Goal: Find contact information: Find contact information

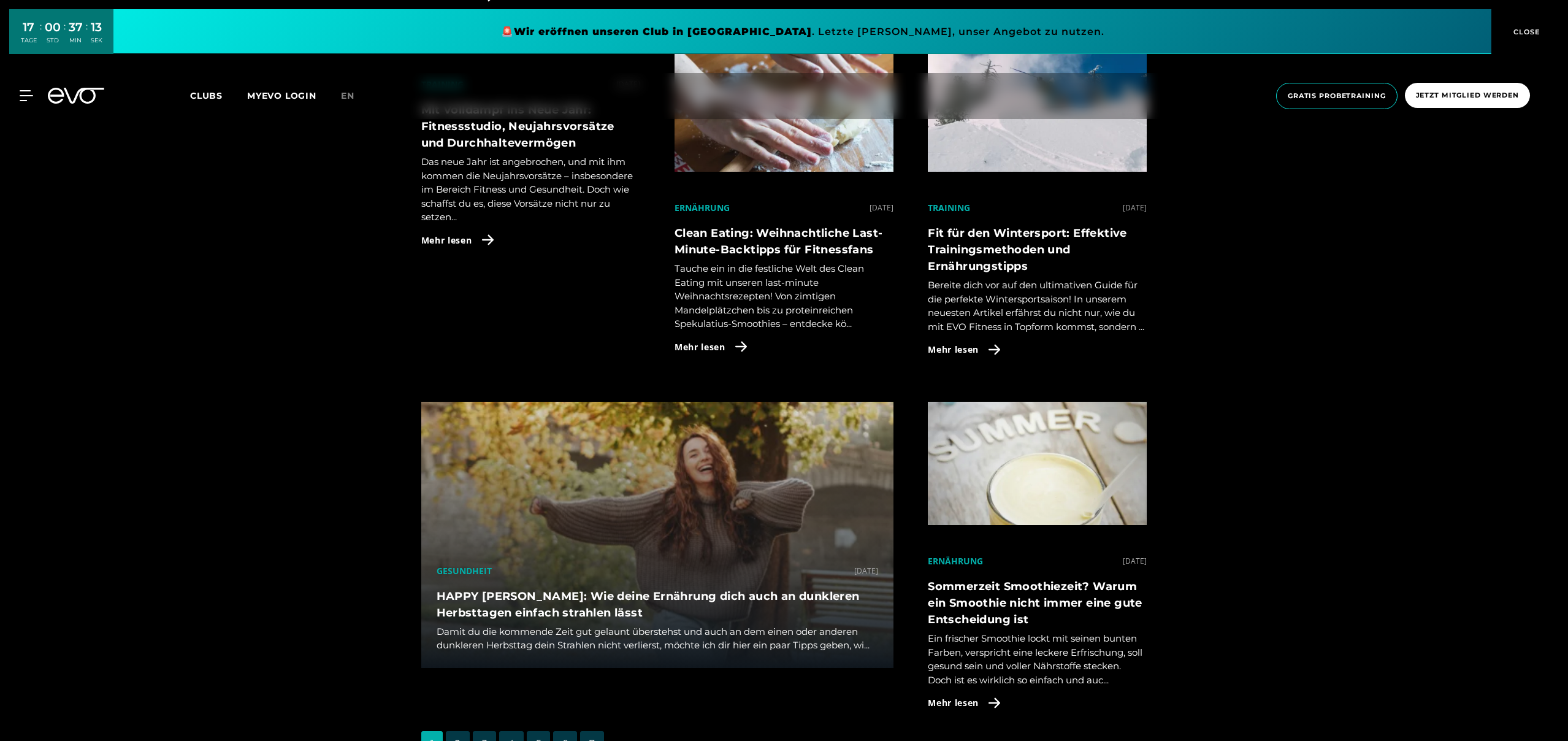
scroll to position [3286, 0]
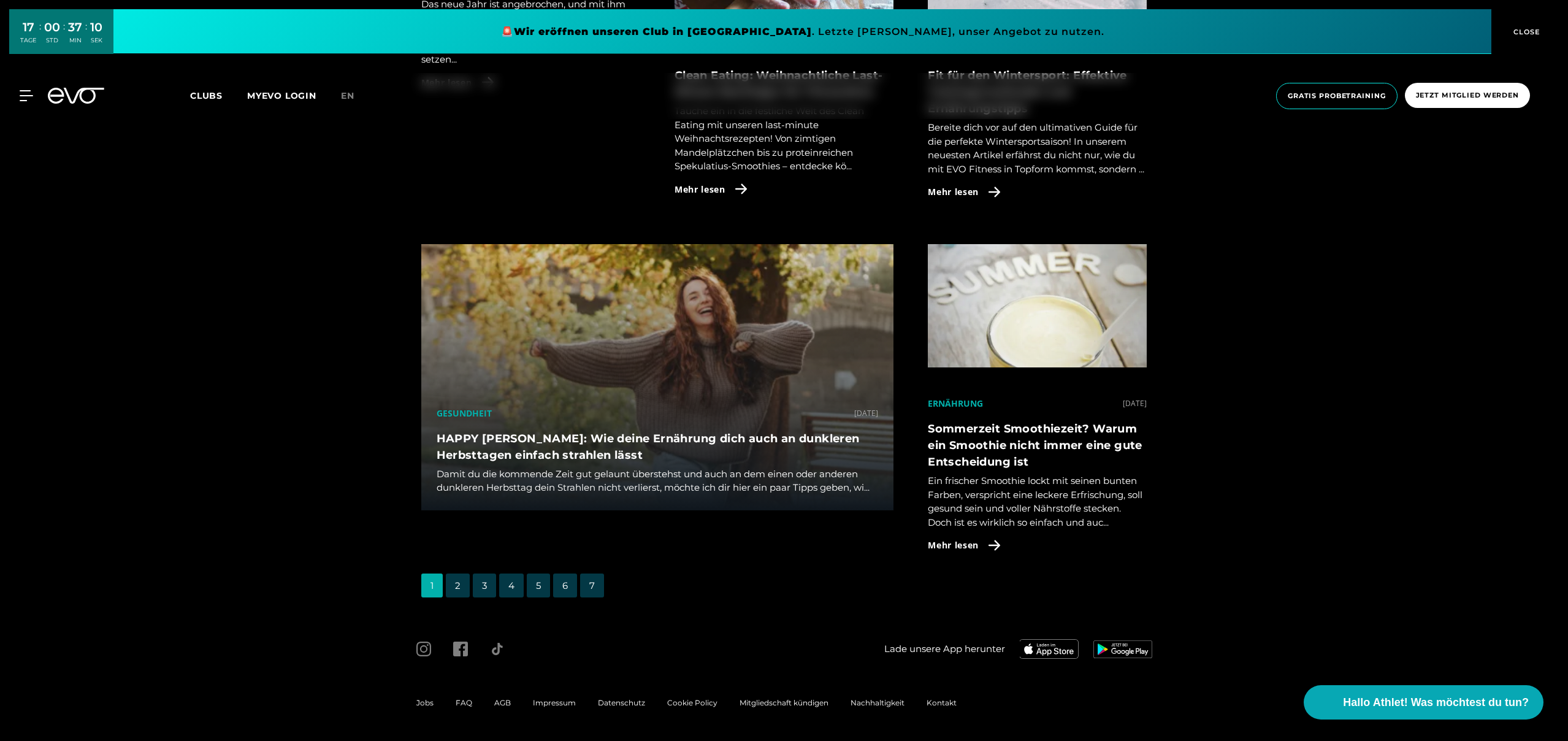
click at [548, 701] on span "Impressum" at bounding box center [554, 703] width 43 height 10
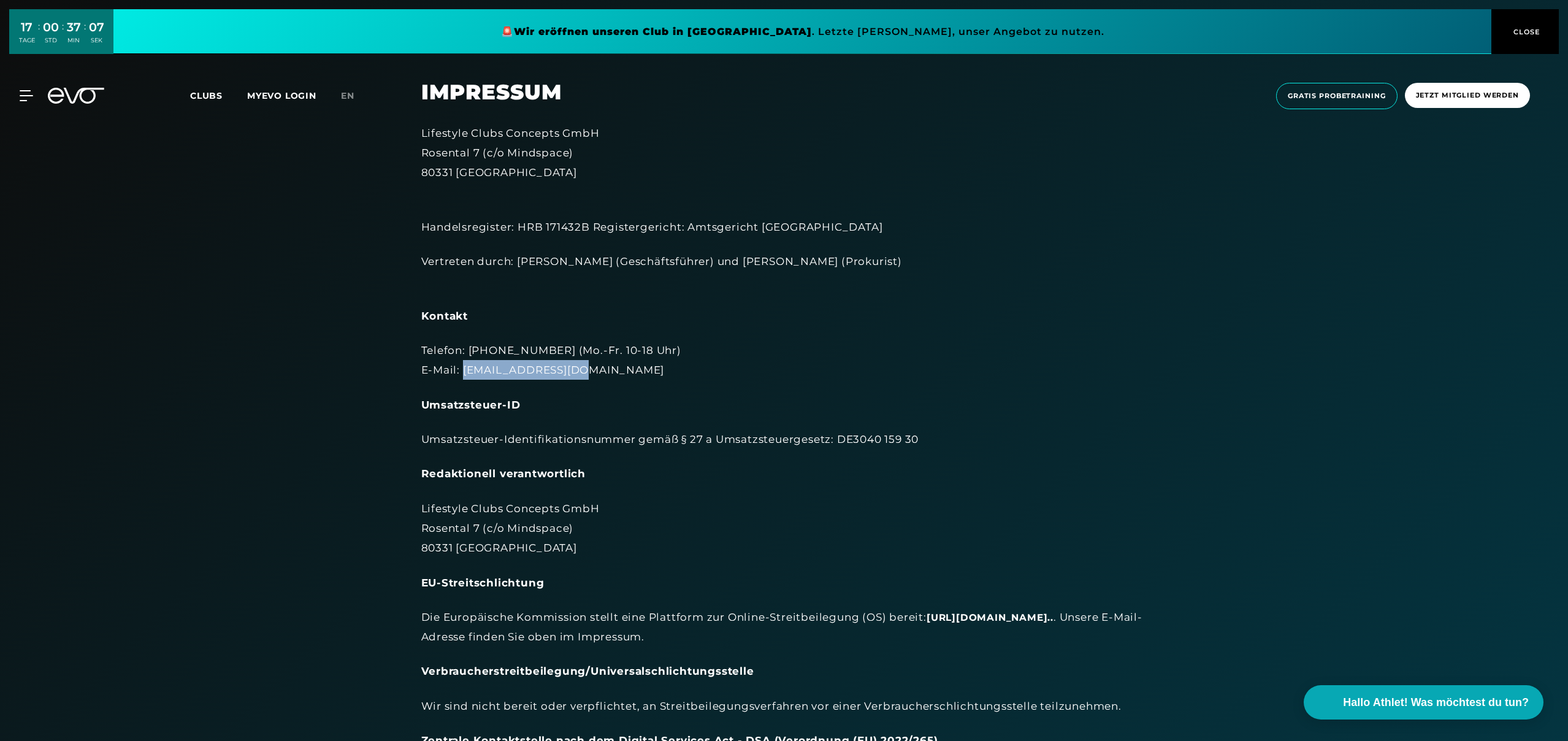
drag, startPoint x: 572, startPoint y: 369, endPoint x: 463, endPoint y: 372, distance: 109.0
click at [463, 372] on div "Telefon: [PHONE_NUMBER] (Mo.-Fr. 10-18 Uhr) E-Mail: [EMAIL_ADDRESS][DOMAIN_NAME]" at bounding box center [784, 360] width 726 height 40
copy div "[EMAIL_ADDRESS][DOMAIN_NAME]"
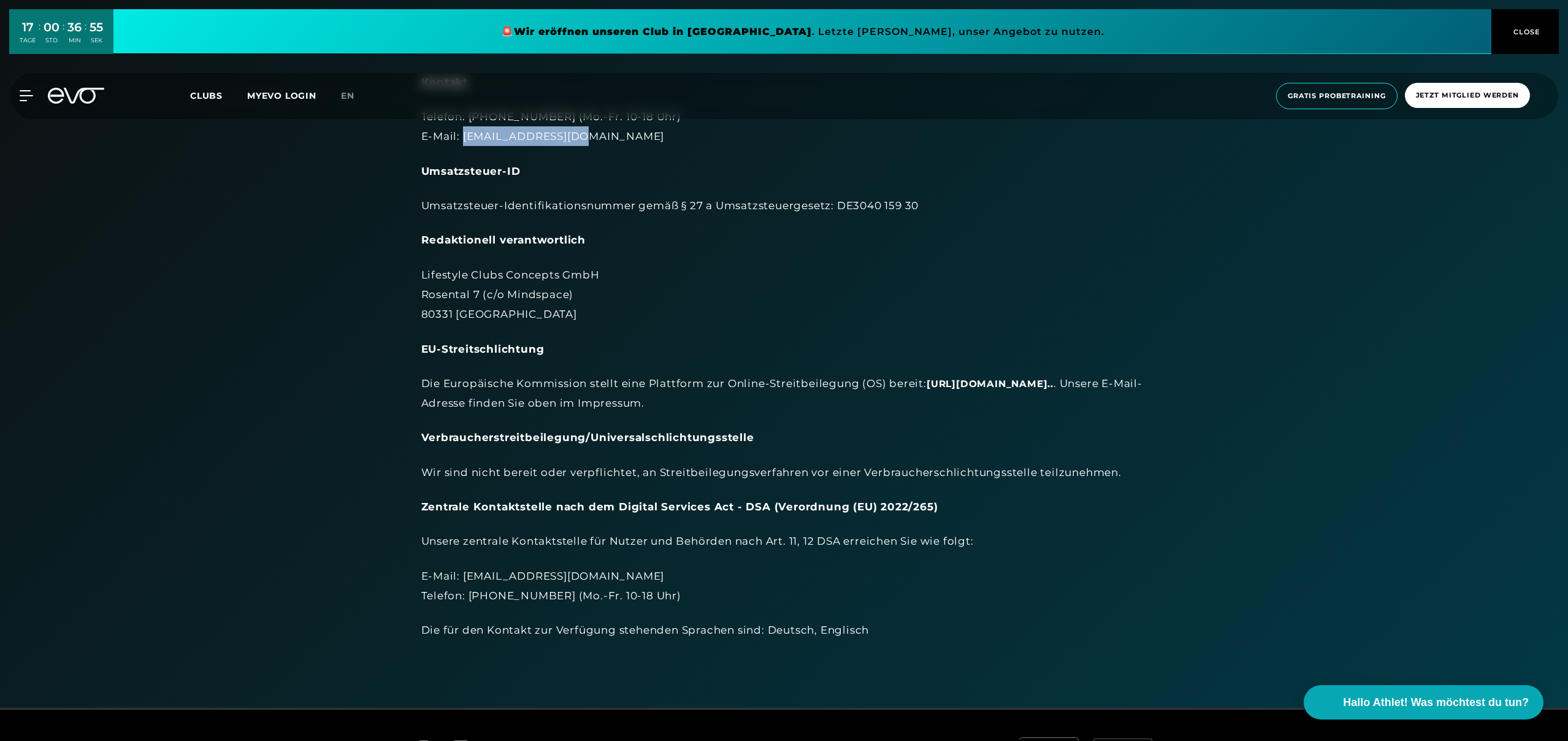
scroll to position [332, 0]
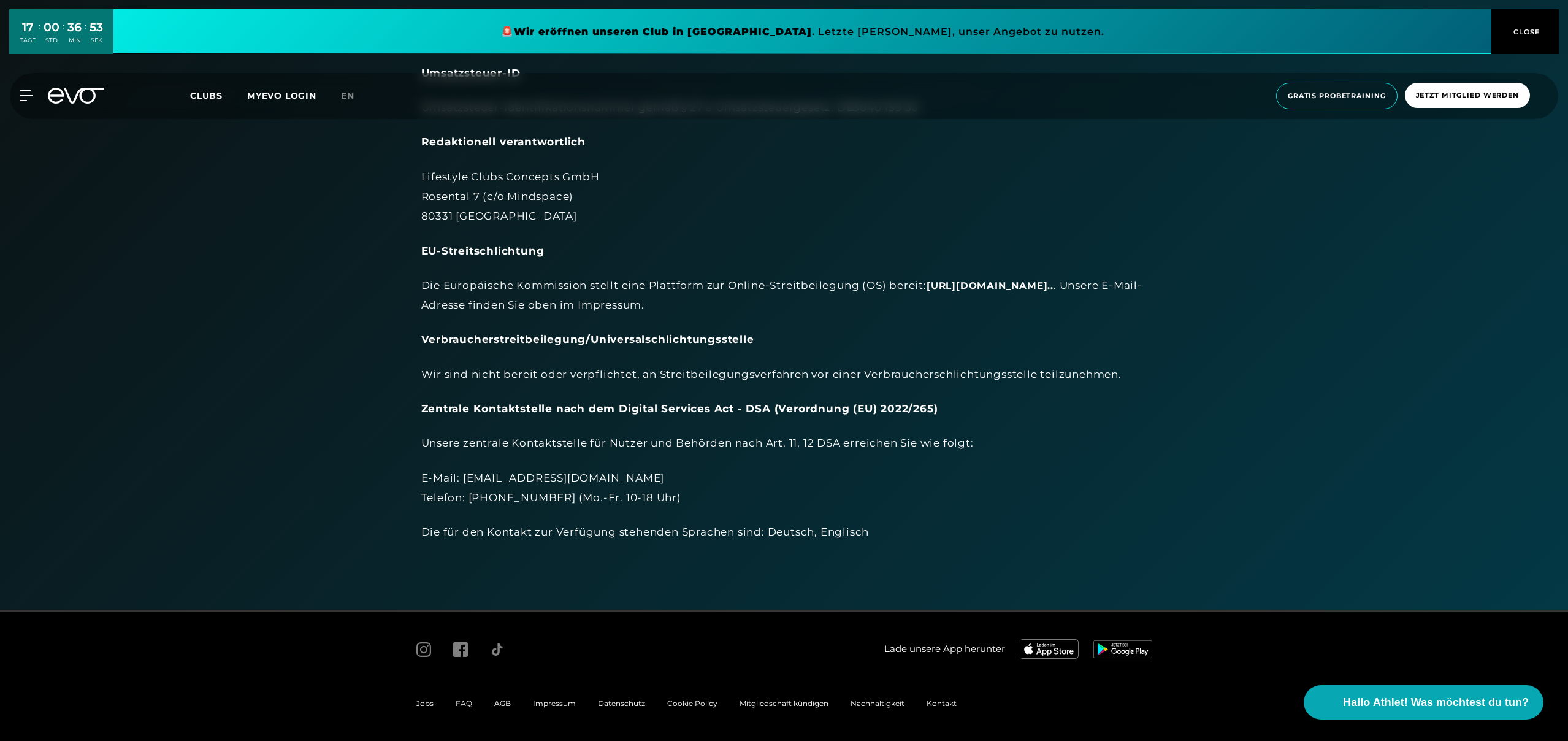
click at [933, 707] on span "Kontakt" at bounding box center [941, 704] width 30 height 10
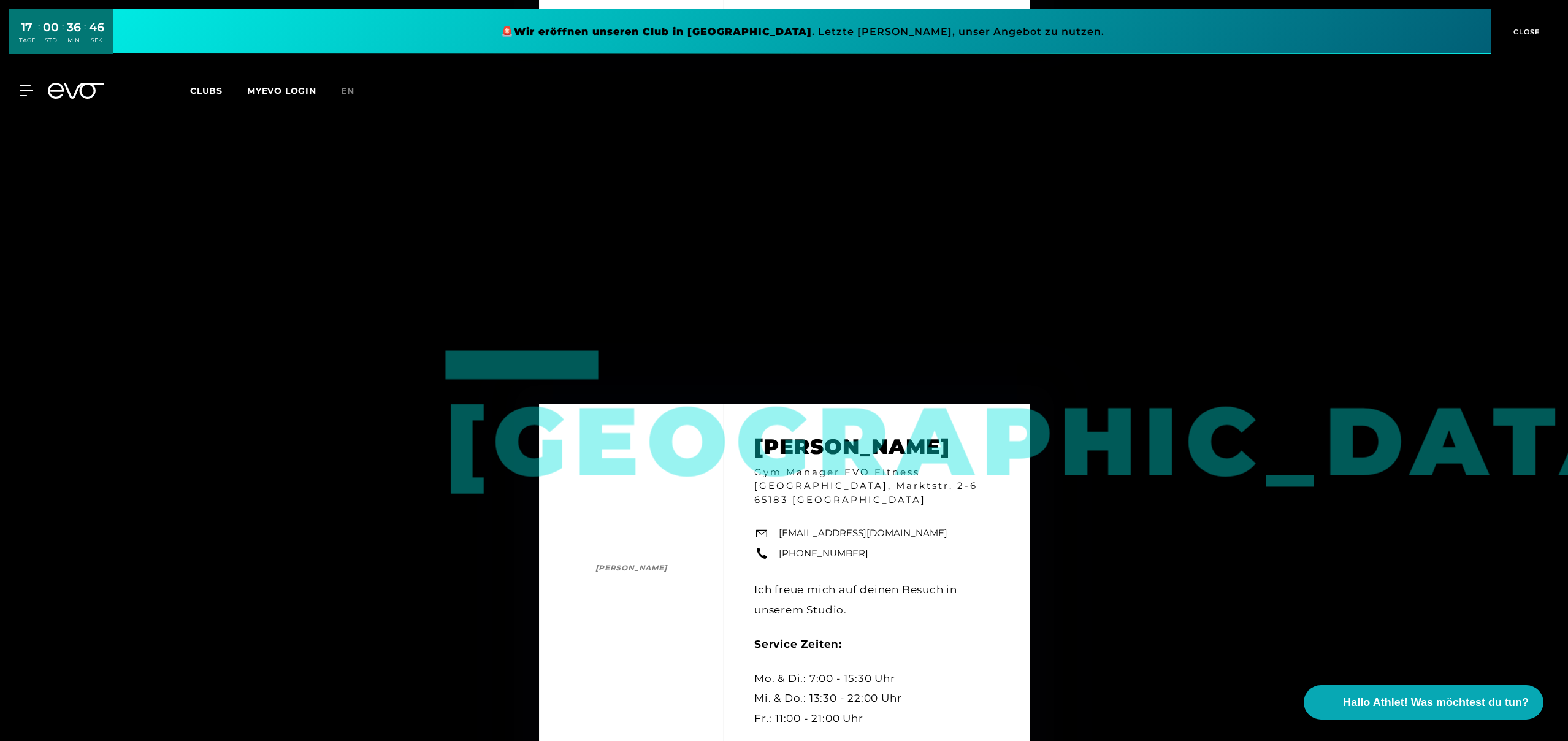
scroll to position [1363, 0]
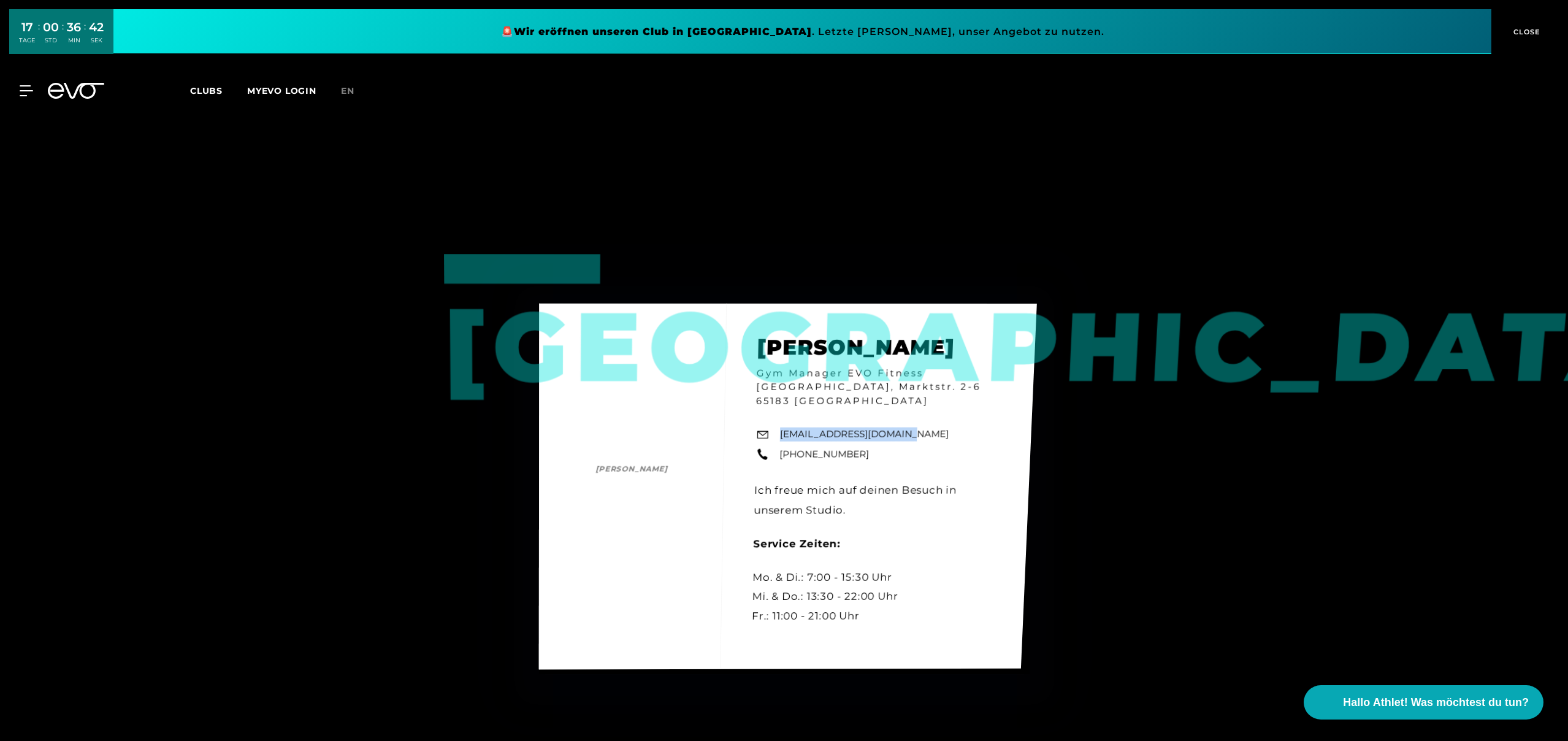
drag, startPoint x: 902, startPoint y: 428, endPoint x: 780, endPoint y: 430, distance: 122.0
click at [780, 430] on div "Wiesbaden [PERSON_NAME] Manager EVO Fitness [GEOGRAPHIC_DATA], Marktstr. 2-6 65…" at bounding box center [787, 487] width 498 height 367
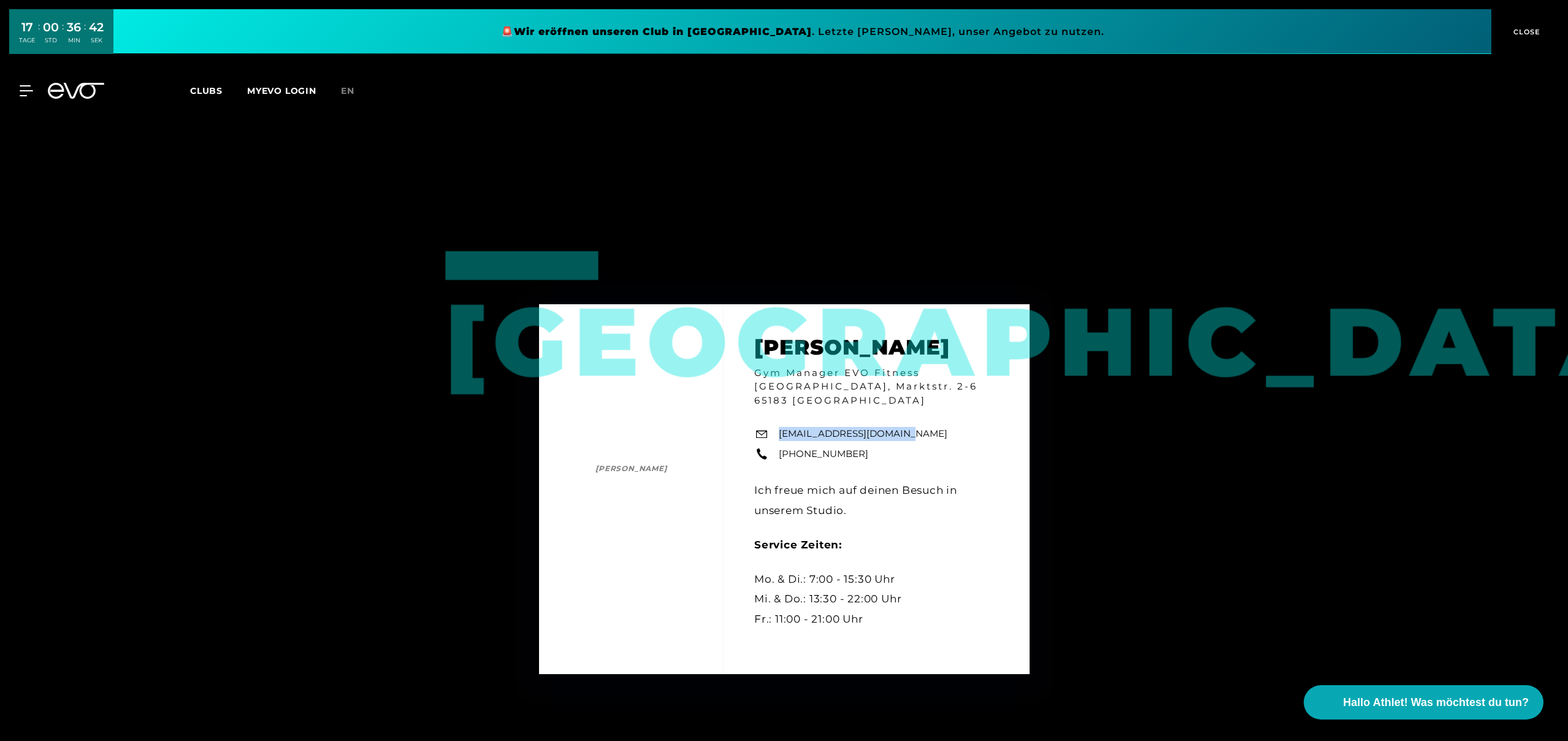
copy link "[EMAIL_ADDRESS][DOMAIN_NAME]"
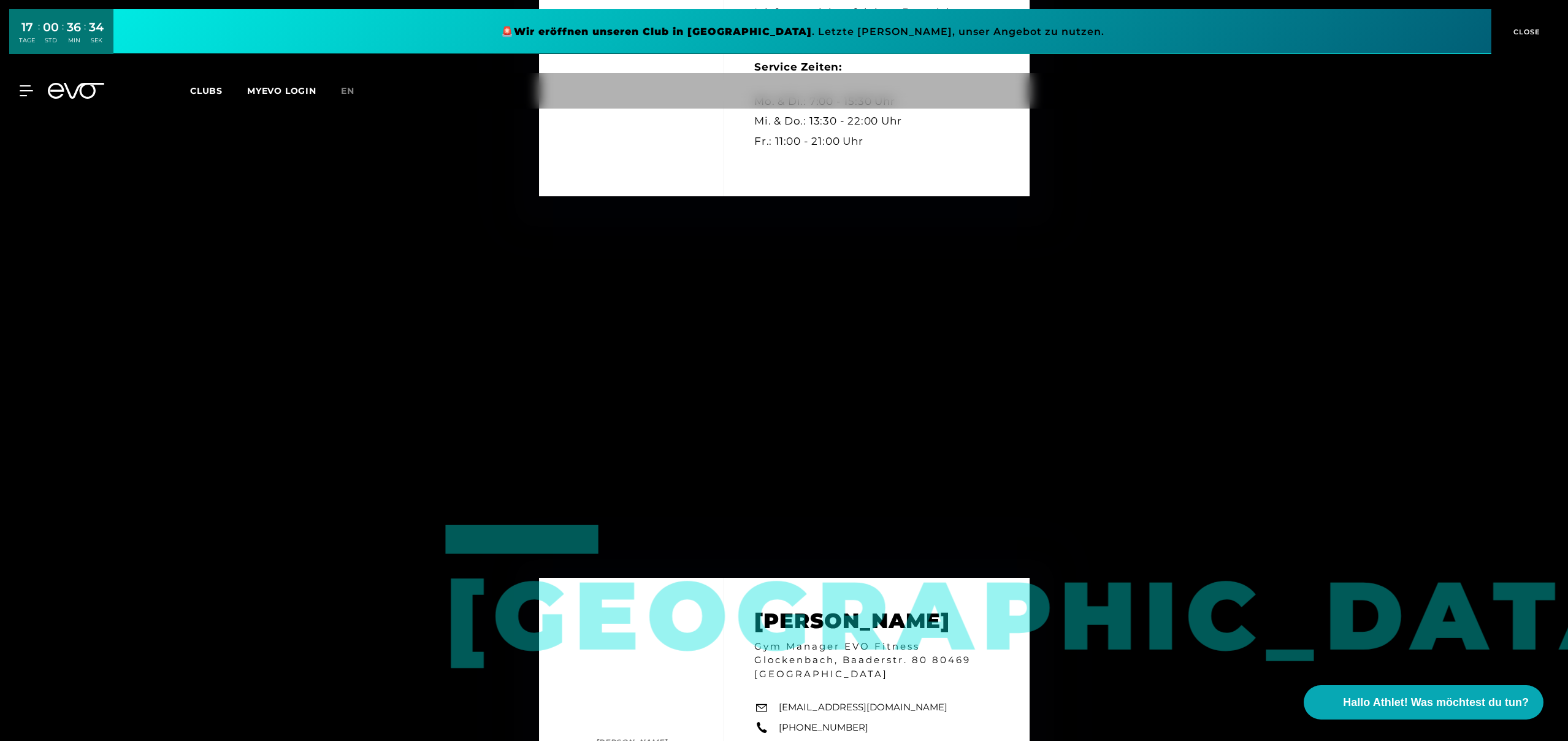
scroll to position [2095, 0]
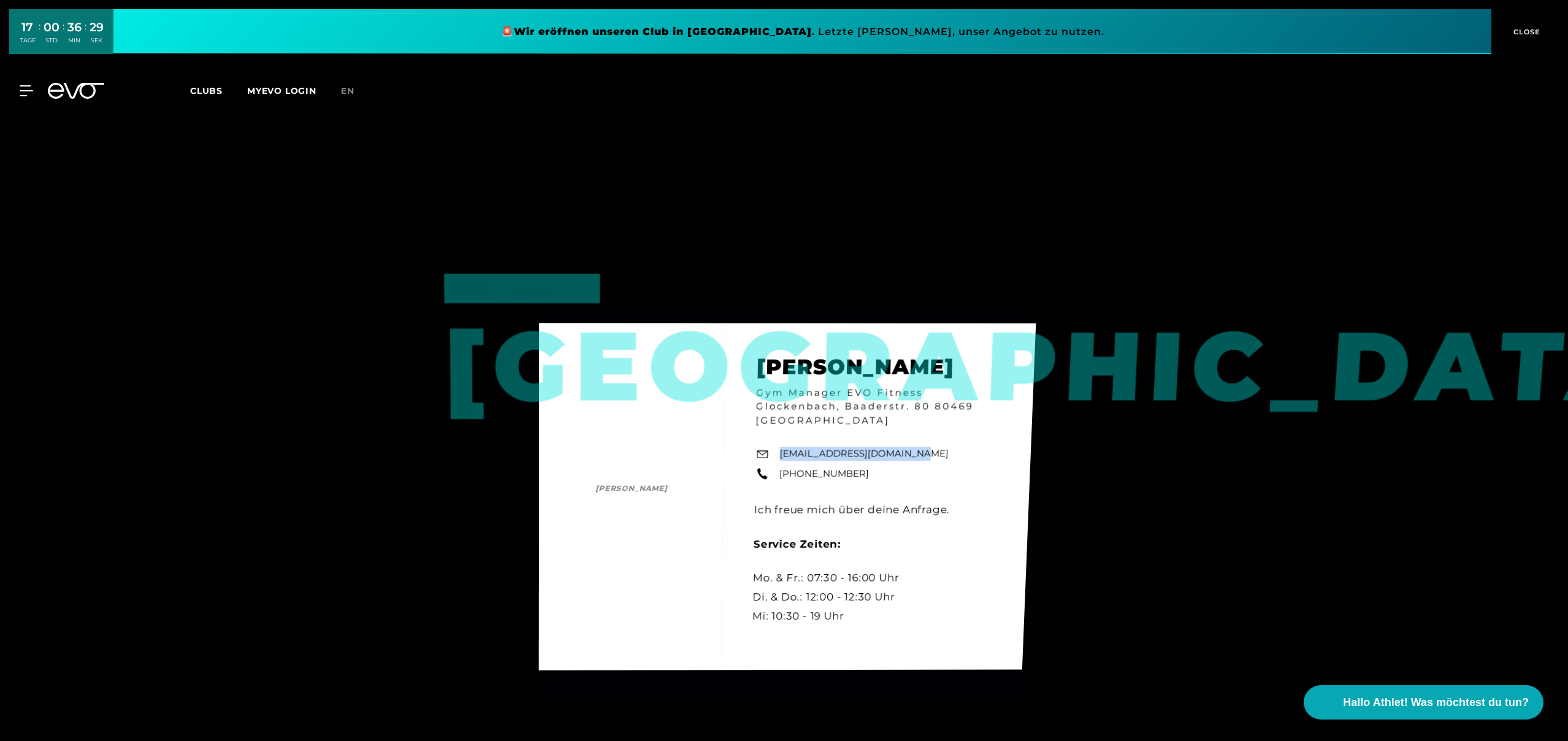
drag, startPoint x: 890, startPoint y: 457, endPoint x: 781, endPoint y: 459, distance: 109.0
click at [781, 459] on div "München [PERSON_NAME] [PERSON_NAME] Gym Manager EVO Fitness Glockenbach, Baader…" at bounding box center [787, 497] width 497 height 347
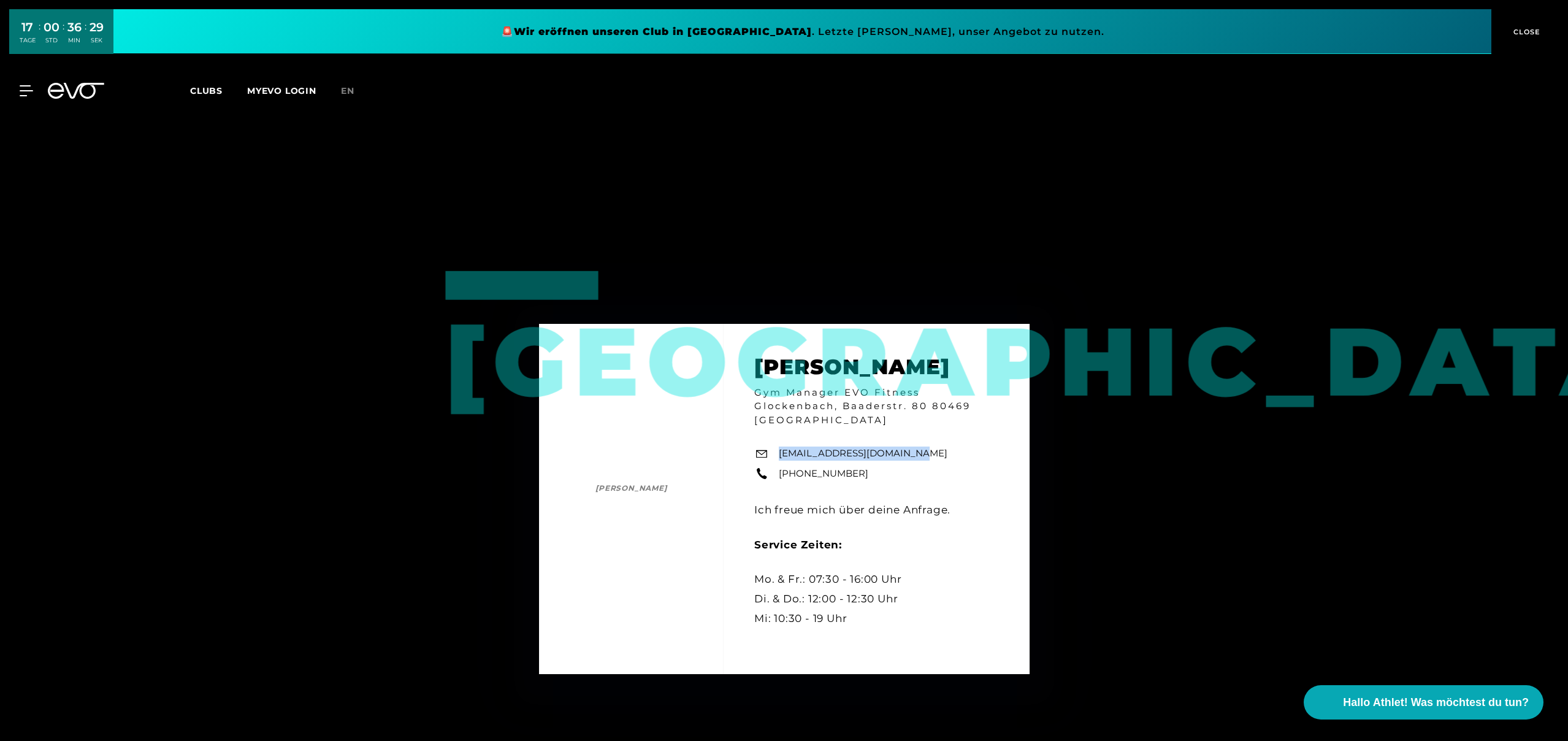
copy link "[EMAIL_ADDRESS][DOMAIN_NAME]"
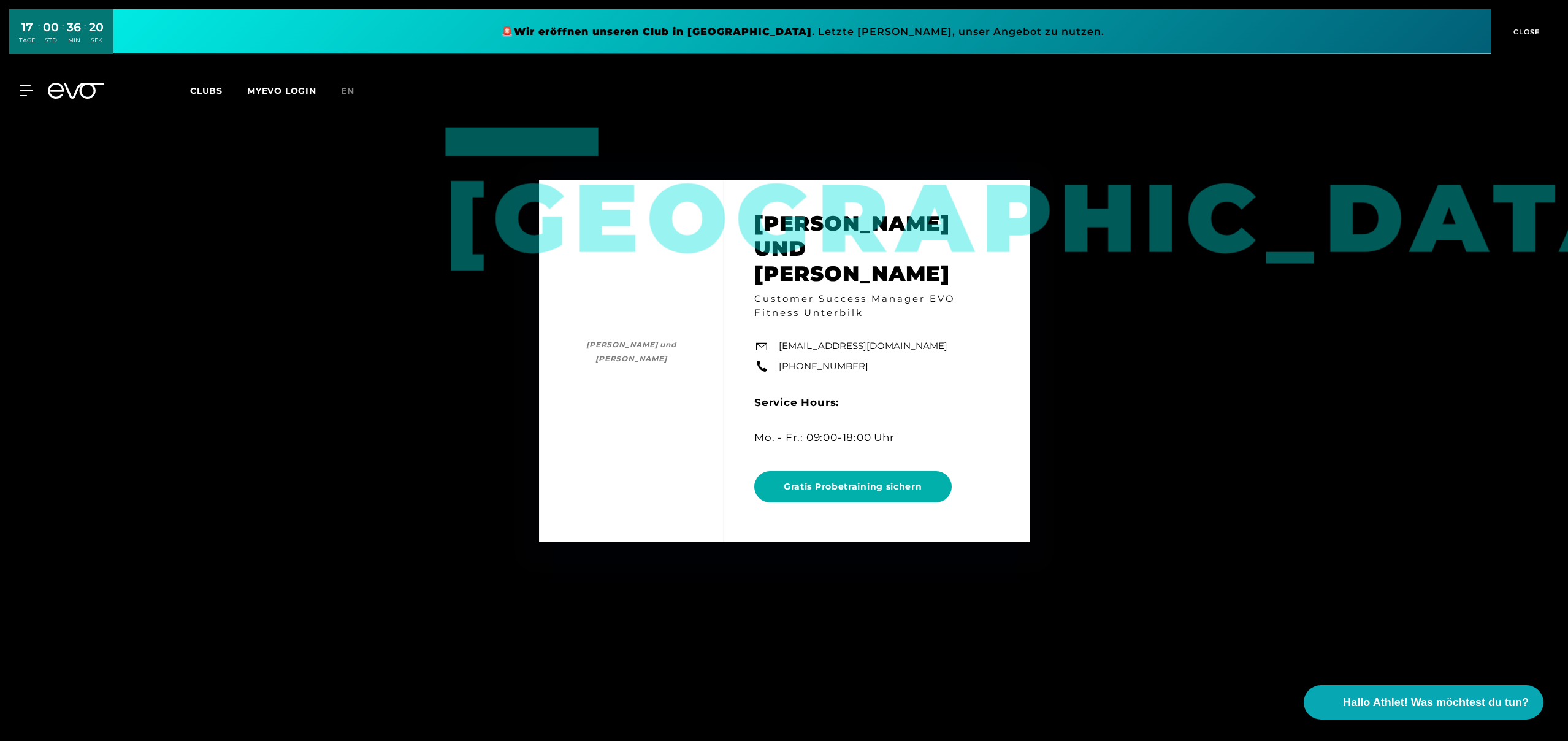
scroll to position [2973, 0]
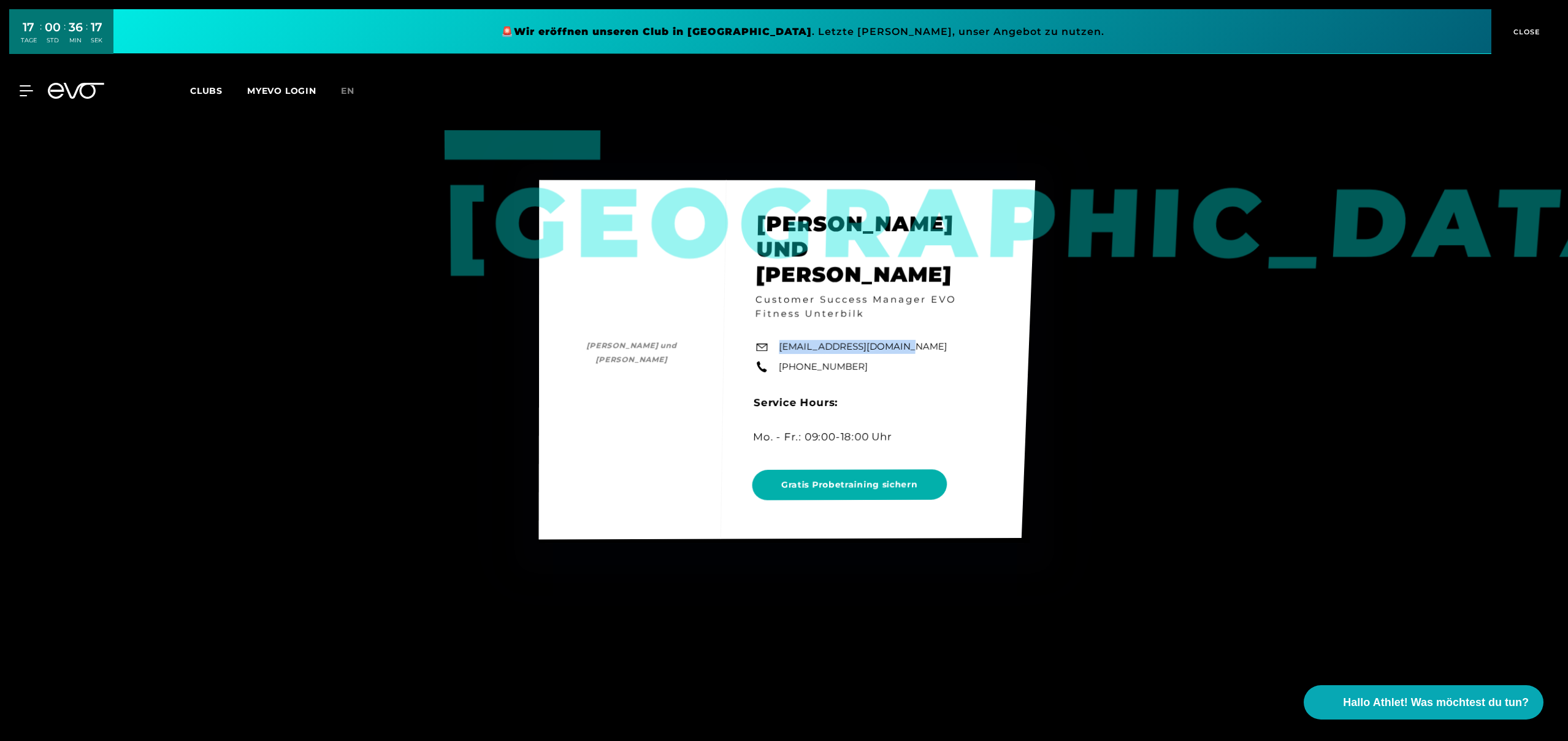
drag, startPoint x: 913, startPoint y: 327, endPoint x: 780, endPoint y: 328, distance: 133.0
click at [780, 328] on div "Düsseldorf [PERSON_NAME] und [PERSON_NAME] und [PERSON_NAME] Customer Success M…" at bounding box center [787, 359] width 497 height 359
copy link "[EMAIL_ADDRESS][DOMAIN_NAME]"
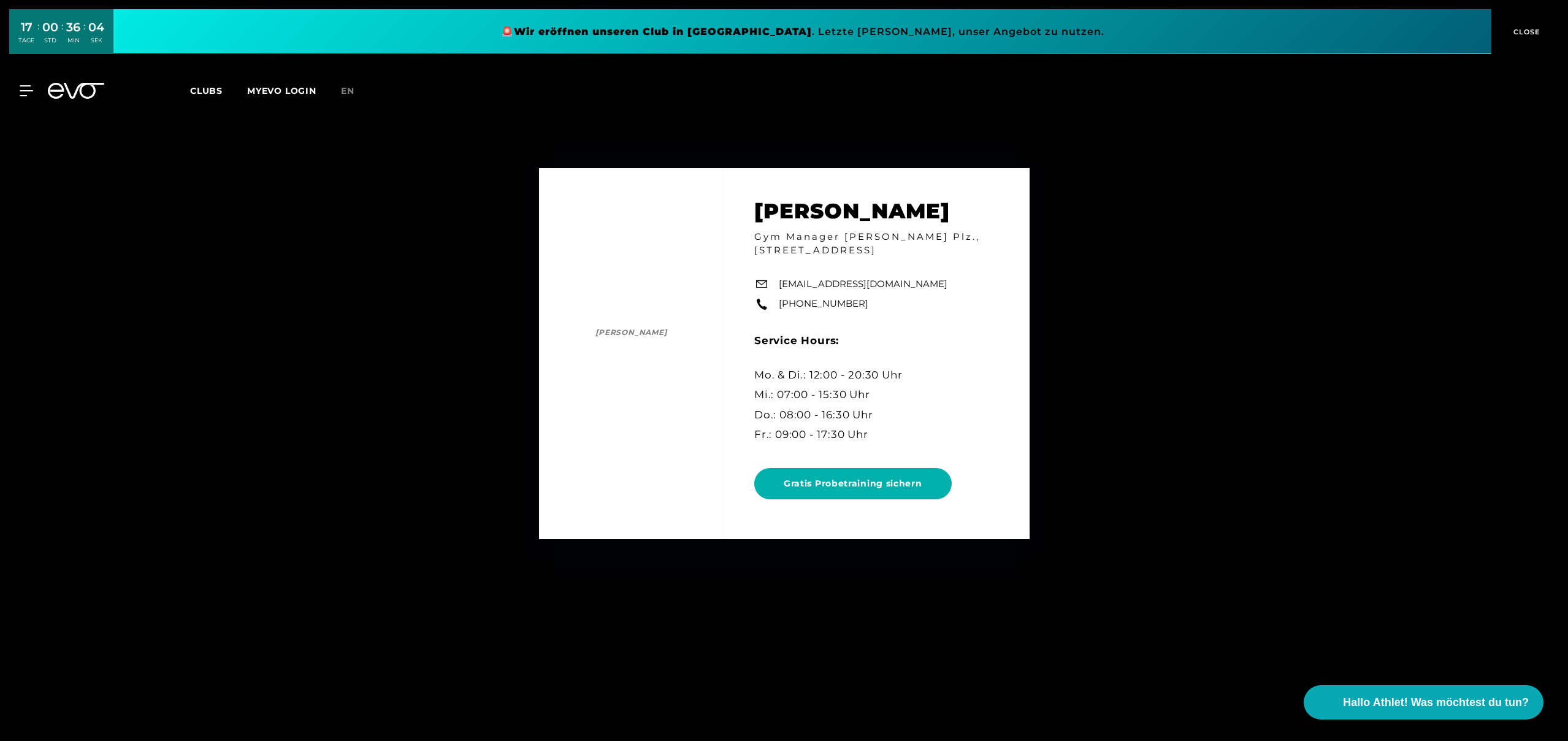
scroll to position [5200, 0]
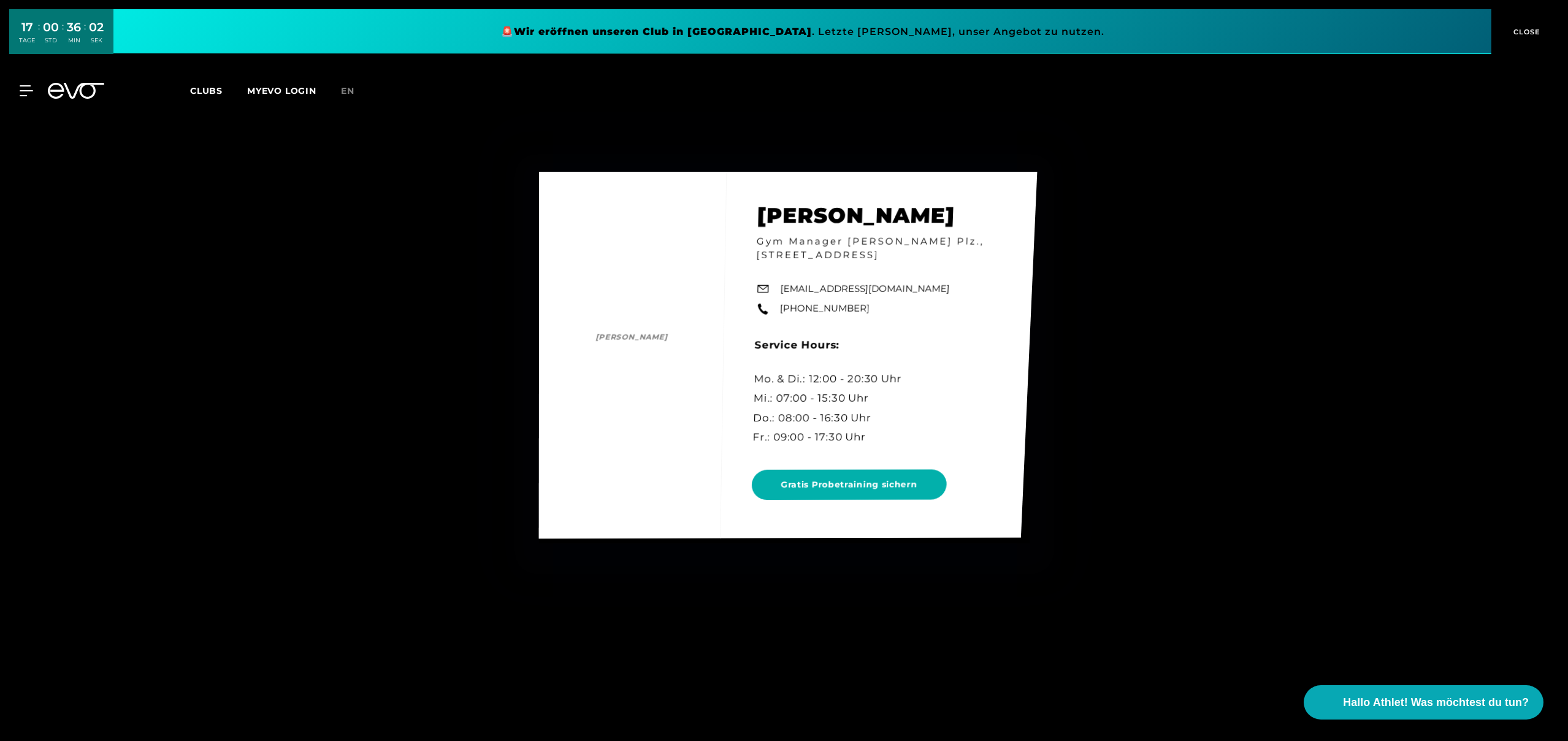
drag, startPoint x: 942, startPoint y: 292, endPoint x: 780, endPoint y: 293, distance: 162.0
click at [780, 293] on div "[PERSON_NAME] [PERSON_NAME] Gym Manager [PERSON_NAME] Plz., [STREET_ADDRESS][GE…" at bounding box center [788, 355] width 499 height 367
copy link "[EMAIL_ADDRESS][DOMAIN_NAME]"
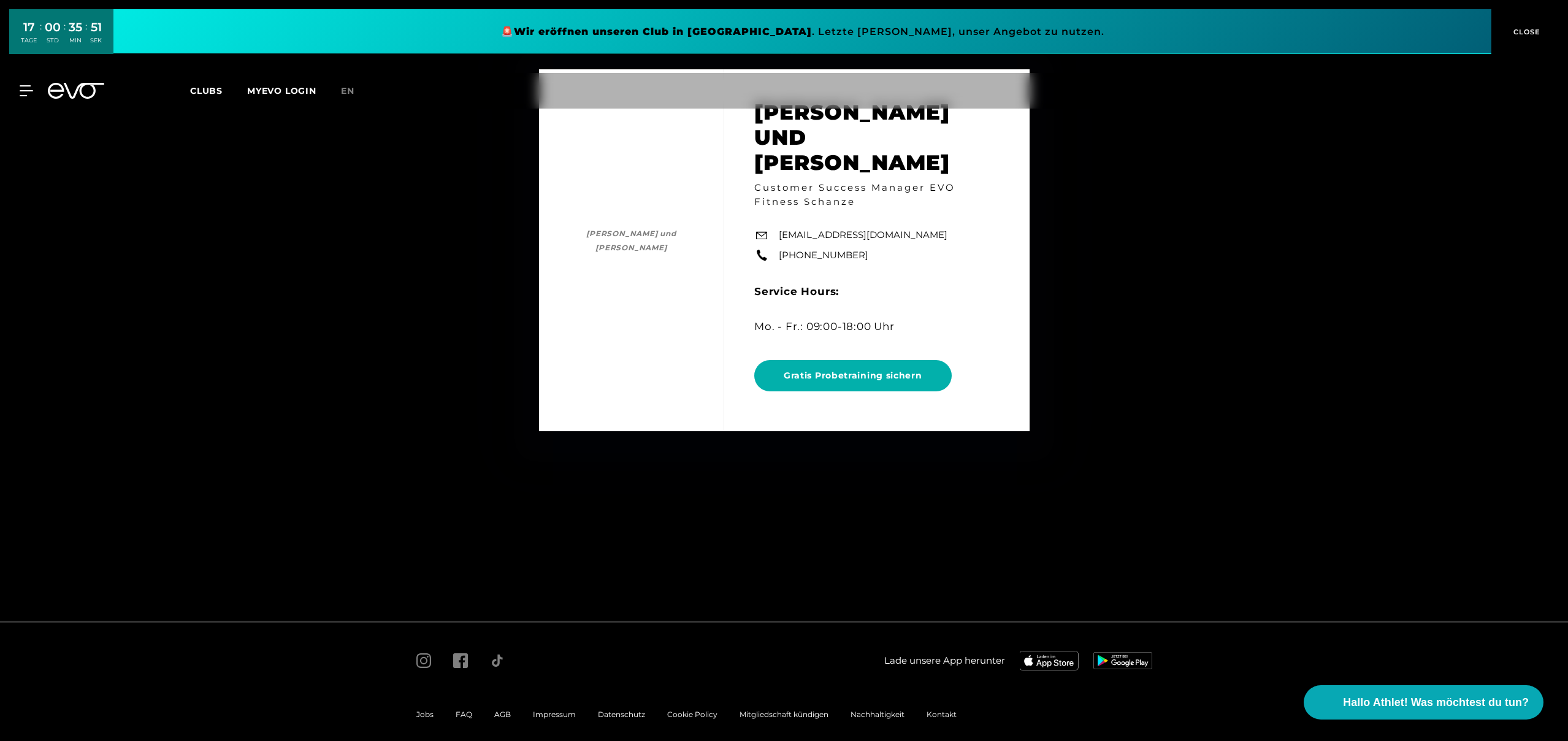
scroll to position [8283, 0]
